Goal: Task Accomplishment & Management: Use online tool/utility

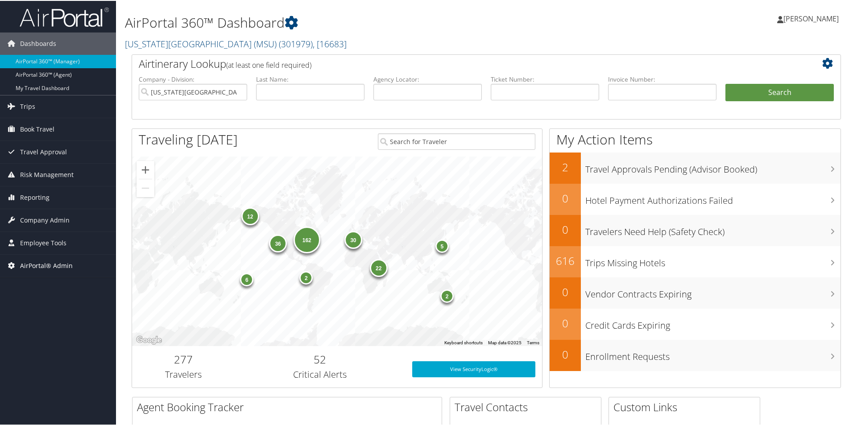
click at [39, 265] on span "AirPortal® Admin" at bounding box center [46, 265] width 53 height 22
click at [37, 281] on link "Airtinerary® Utilities" at bounding box center [58, 282] width 116 height 13
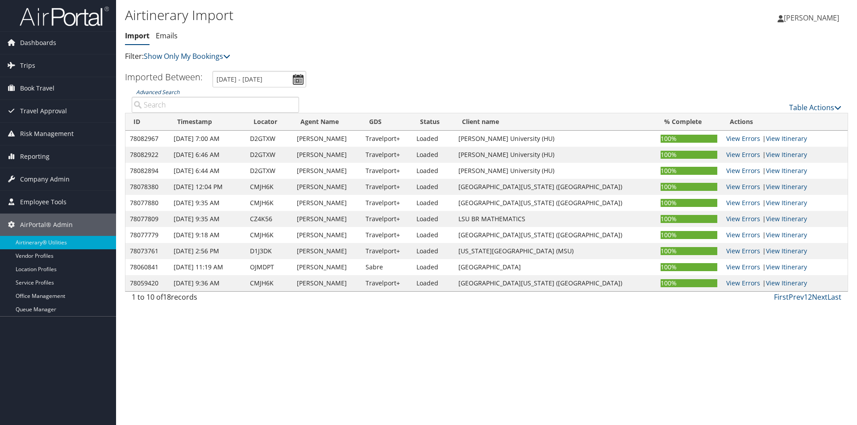
click at [162, 95] on link "Advanced Search" at bounding box center [157, 92] width 43 height 8
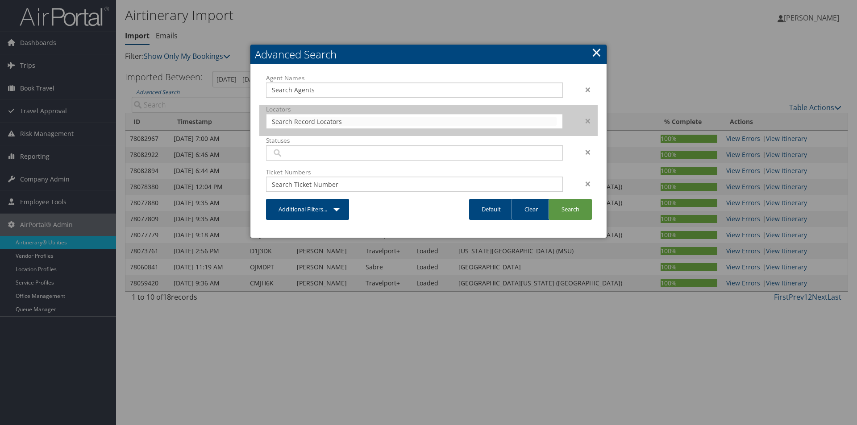
click at [292, 121] on input "text" at bounding box center [414, 121] width 285 height 9
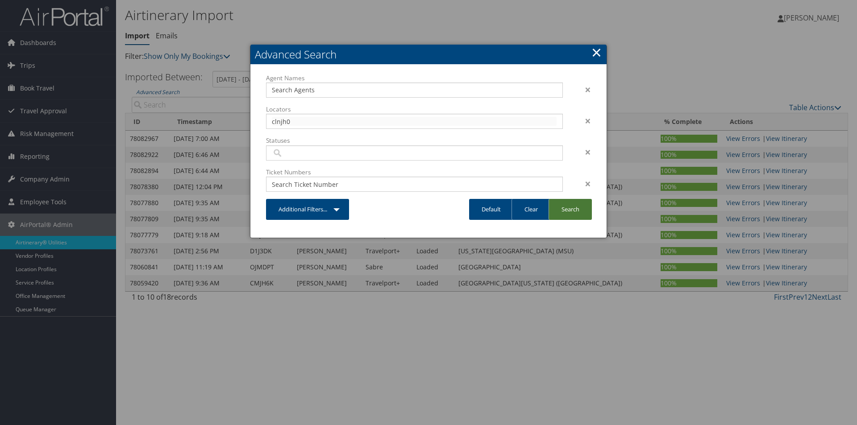
type input "clnjh0"
click at [574, 208] on link "Search" at bounding box center [570, 209] width 43 height 21
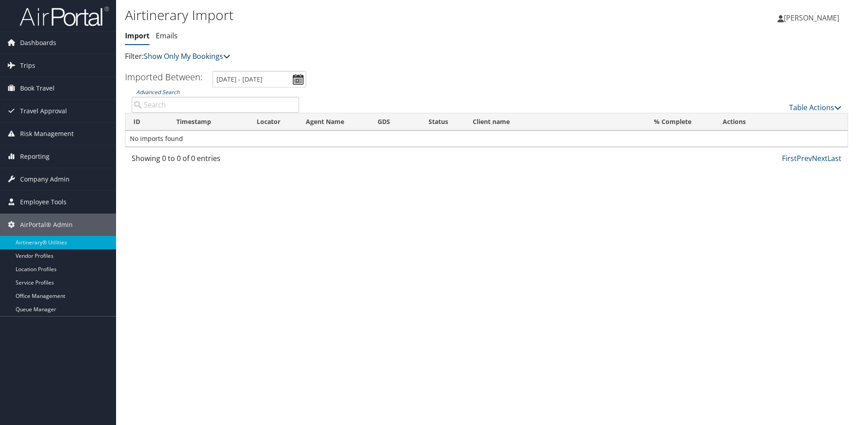
click at [226, 55] on link "Show Only My Bookings" at bounding box center [187, 56] width 87 height 10
drag, startPoint x: 282, startPoint y: 47, endPoint x: 222, endPoint y: 48, distance: 59.8
click at [282, 47] on div "Airtinerary Import Import Emails Import Emails Filter: Show Only My Bookings" at bounding box center [366, 34] width 482 height 56
click at [832, 107] on link "Table Actions" at bounding box center [815, 108] width 52 height 10
click at [769, 137] on link "Import Itinerary" at bounding box center [785, 136] width 117 height 15
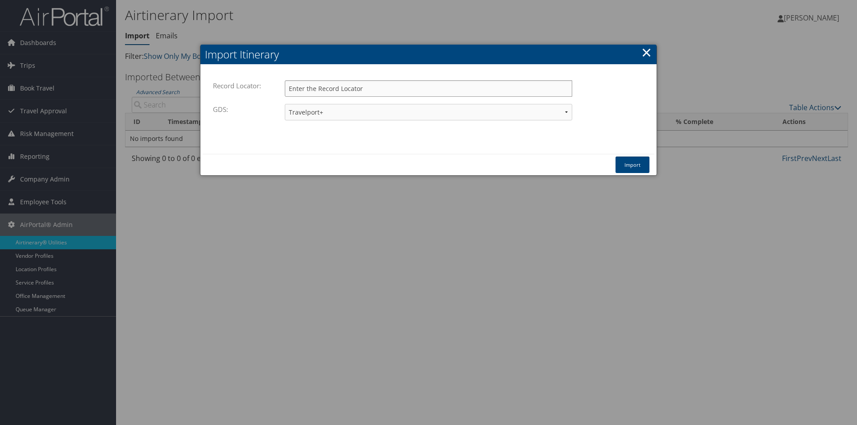
click at [308, 88] on input "Record Locator:" at bounding box center [428, 88] width 287 height 17
type input "clnjh0"
click at [638, 165] on button "Import" at bounding box center [633, 165] width 34 height 17
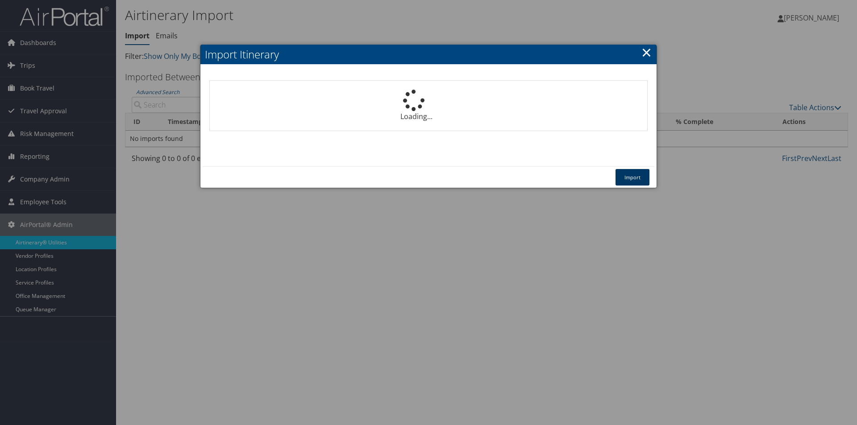
select select "1P"
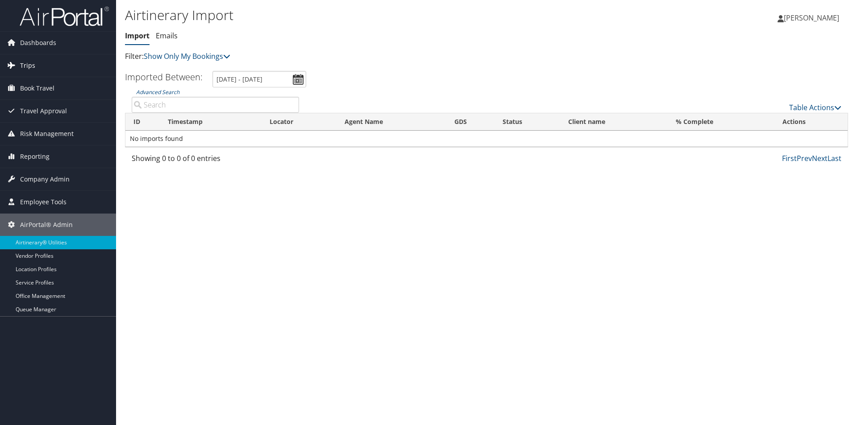
click at [29, 63] on span "Trips" at bounding box center [27, 65] width 15 height 22
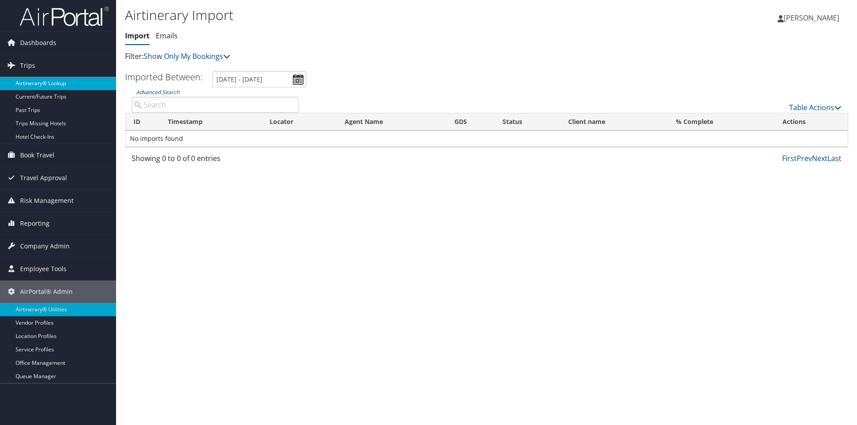
click at [42, 79] on link "Airtinerary® Lookup" at bounding box center [58, 83] width 116 height 13
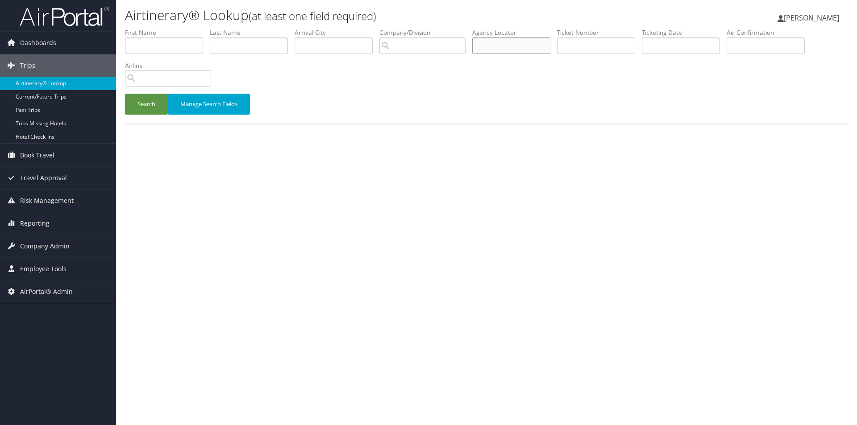
click at [498, 49] on input "text" at bounding box center [511, 45] width 78 height 17
type input "clnjh0"
click at [125, 94] on button "Search" at bounding box center [146, 104] width 43 height 21
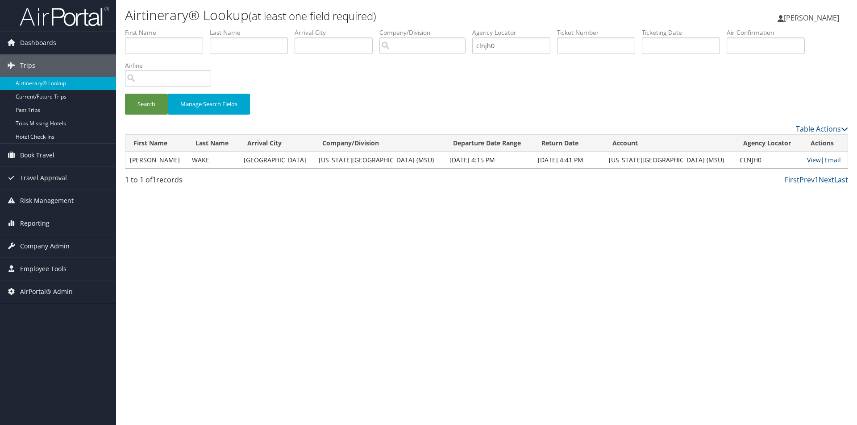
click at [807, 160] on link "View" at bounding box center [814, 160] width 14 height 8
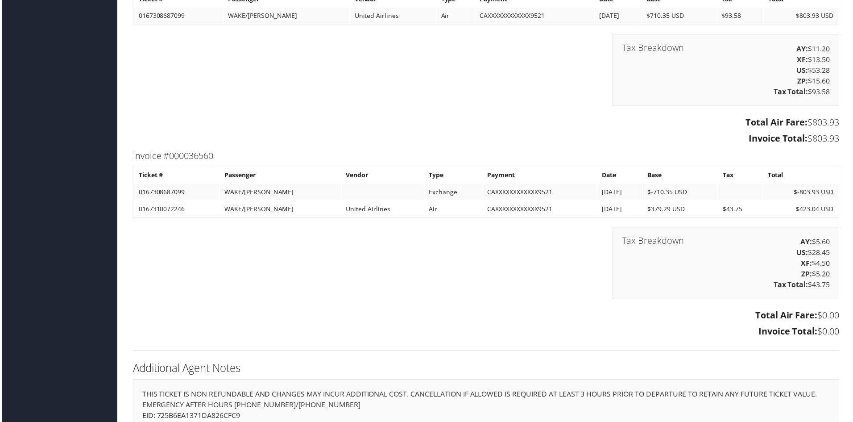
scroll to position [1205, 0]
